Goal: Navigation & Orientation: Find specific page/section

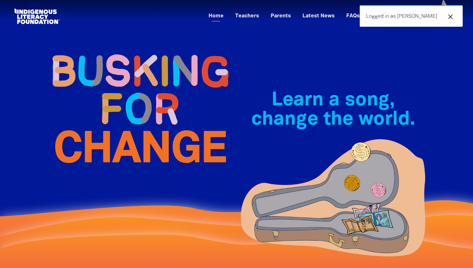
click at [451, 17] on icon "close" at bounding box center [451, 17] width 8 height 8
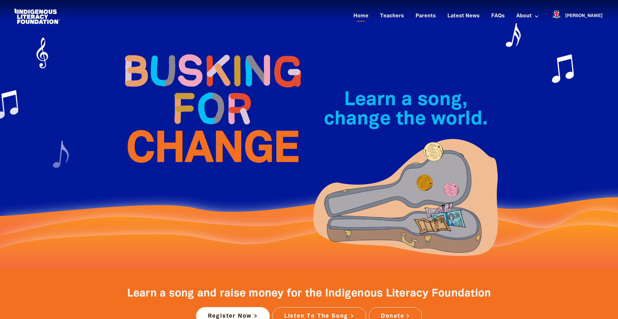
click at [447, 52] on div "Learn a song, change the world.﻿" at bounding box center [405, 134] width 193 height 191
click at [465, 18] on link "Latest News" at bounding box center [463, 16] width 40 height 11
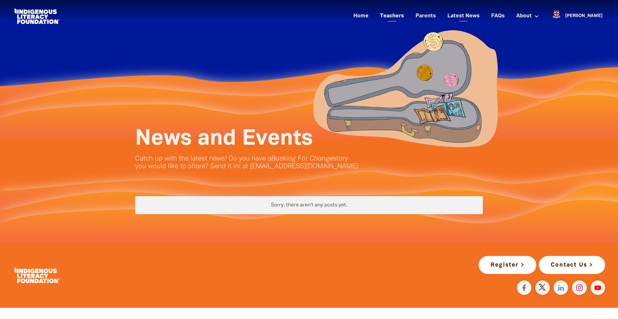
click at [398, 19] on link "Teachers" at bounding box center [392, 16] width 32 height 11
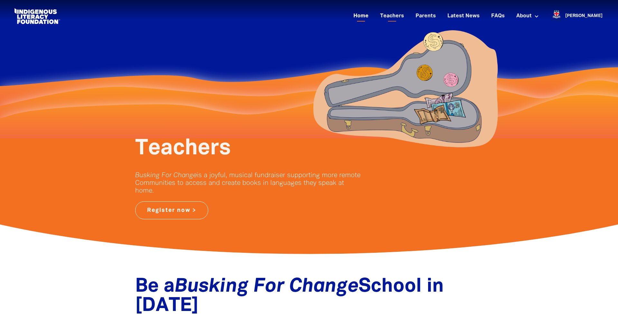
click at [372, 18] on link "Home" at bounding box center [360, 16] width 23 height 11
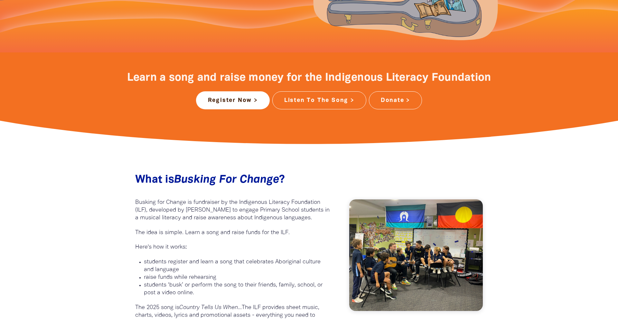
scroll to position [219, 0]
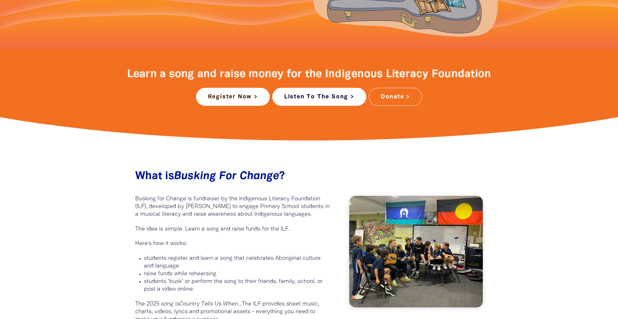
click at [340, 98] on link "Listen To The Song >" at bounding box center [319, 97] width 94 height 18
